Goal: Transaction & Acquisition: Purchase product/service

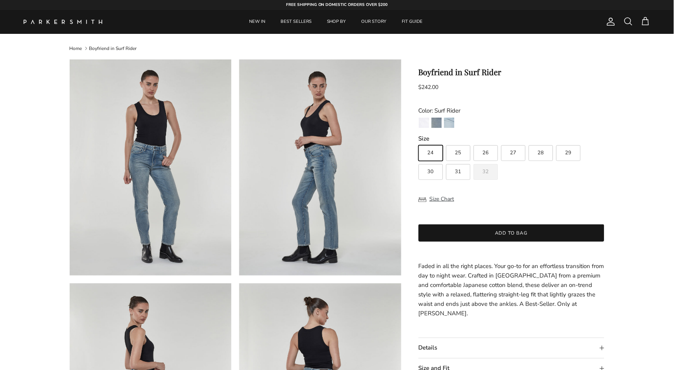
click at [627, 21] on span at bounding box center [628, 21] width 9 height 9
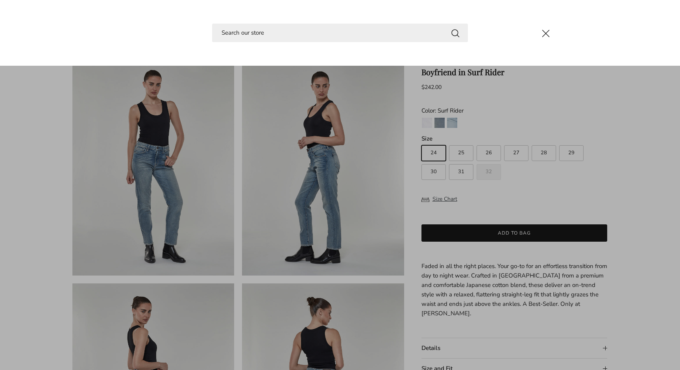
type input "o"
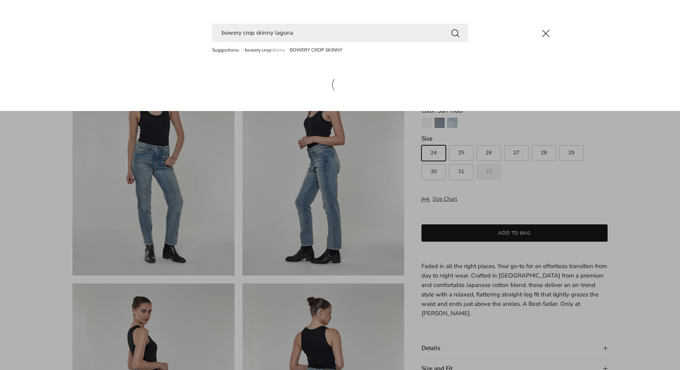
type input "bowery crop skinny laguna"
click at [455, 33] on button "Search" at bounding box center [455, 33] width 9 height 10
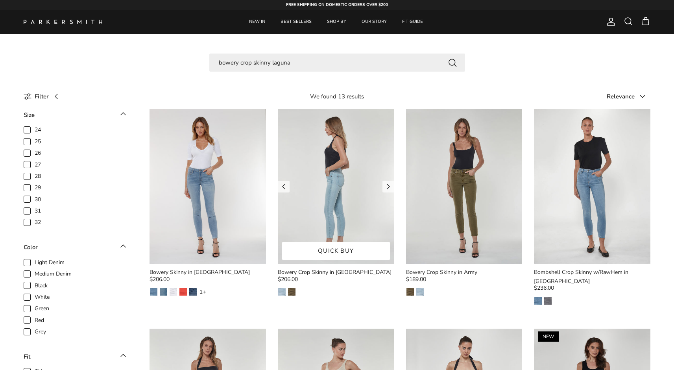
click at [342, 168] on img at bounding box center [336, 186] width 116 height 155
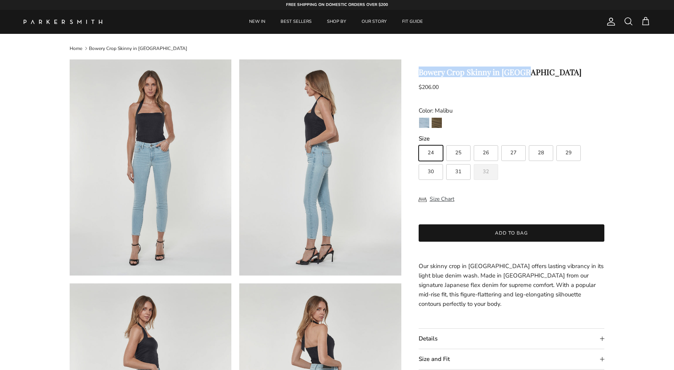
drag, startPoint x: 419, startPoint y: 72, endPoint x: 535, endPoint y: 74, distance: 116.1
click at [535, 74] on h1 "Bowery Crop Skinny in [GEOGRAPHIC_DATA]" at bounding box center [512, 71] width 186 height 9
copy h1 "Bowery Crop Skinny in [GEOGRAPHIC_DATA]"
